Goal: Information Seeking & Learning: Learn about a topic

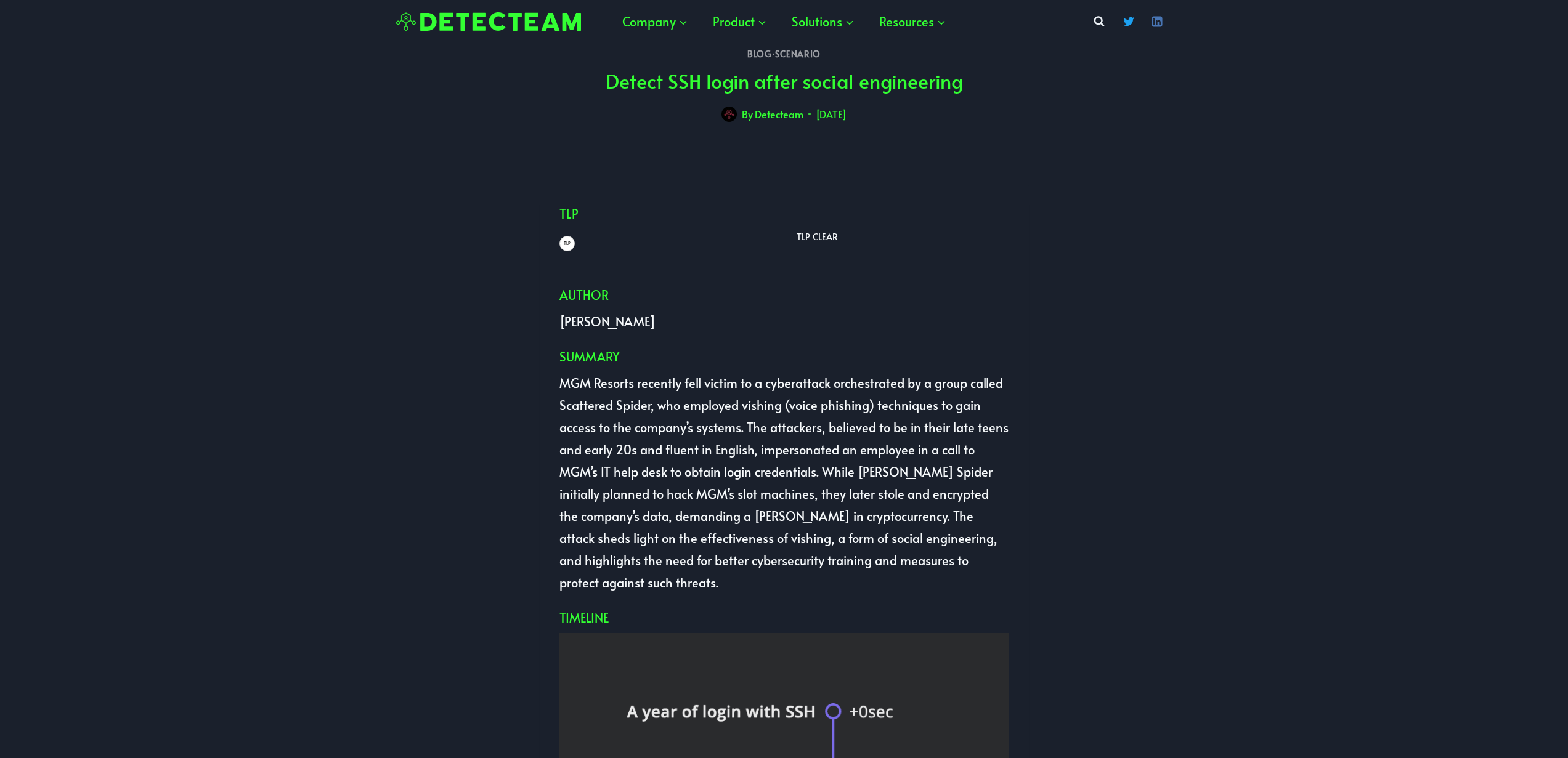
click at [759, 58] on link "Blog" at bounding box center [759, 54] width 24 height 12
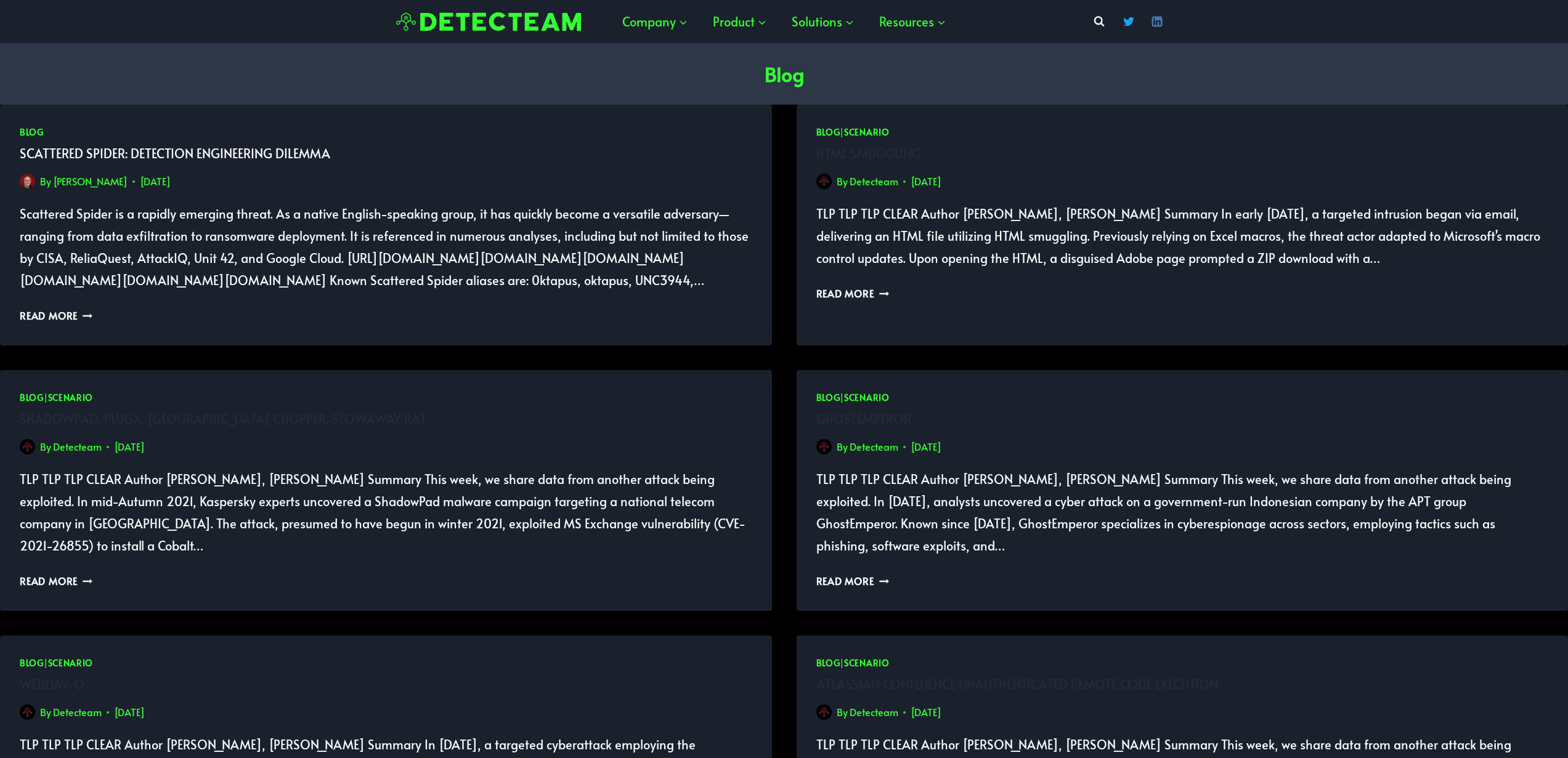
click at [206, 157] on link "Scattered Spider: Detection Engineering Dilemma" at bounding box center [175, 153] width 311 height 17
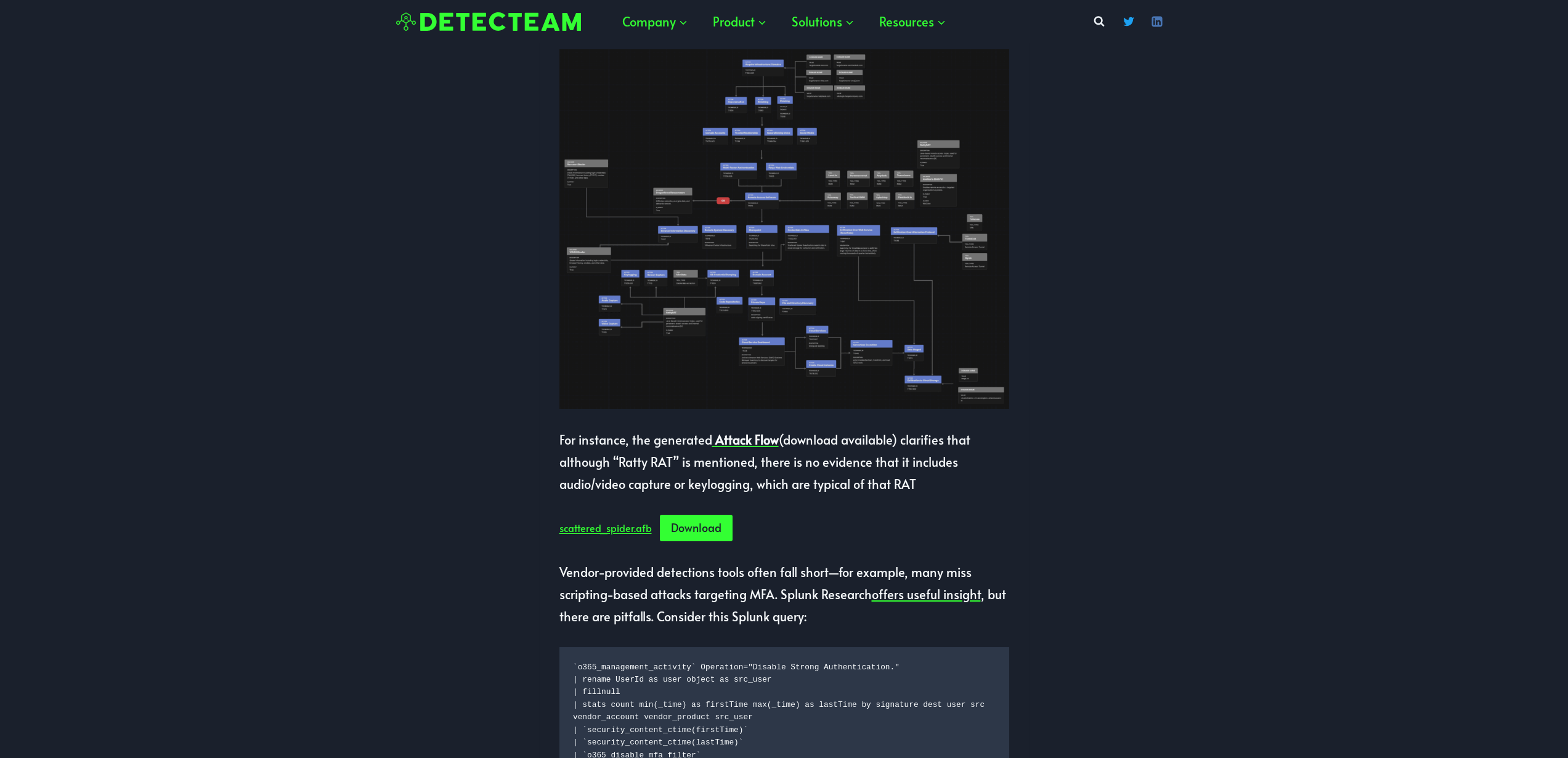
scroll to position [397, 0]
